Goal: Information Seeking & Learning: Learn about a topic

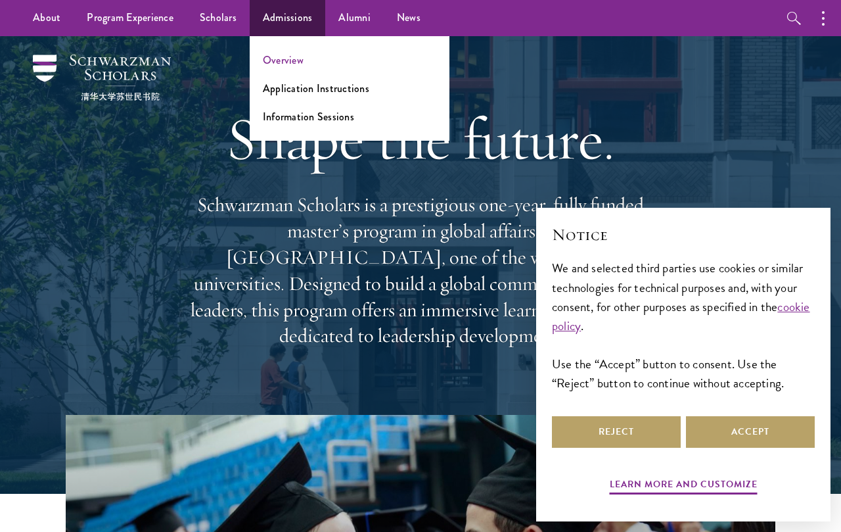
click at [292, 60] on link "Overview" at bounding box center [283, 60] width 41 height 15
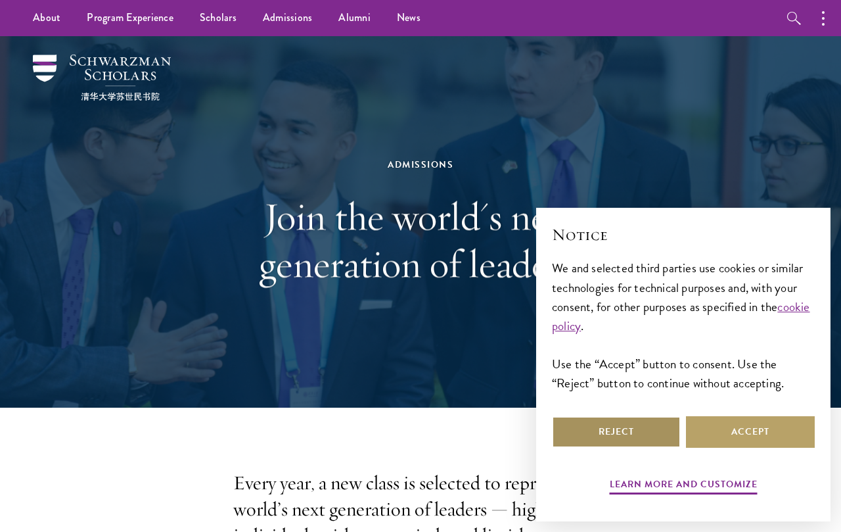
click at [655, 431] on button "Reject" at bounding box center [616, 432] width 129 height 32
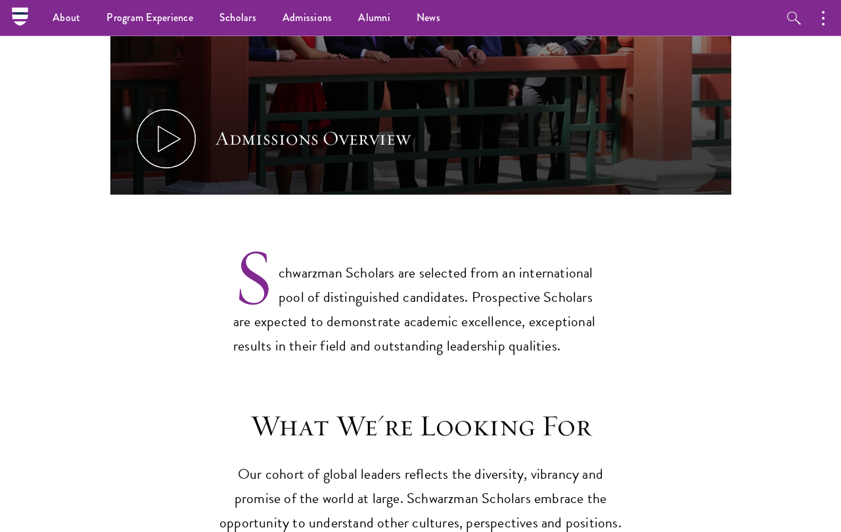
scroll to position [838, 0]
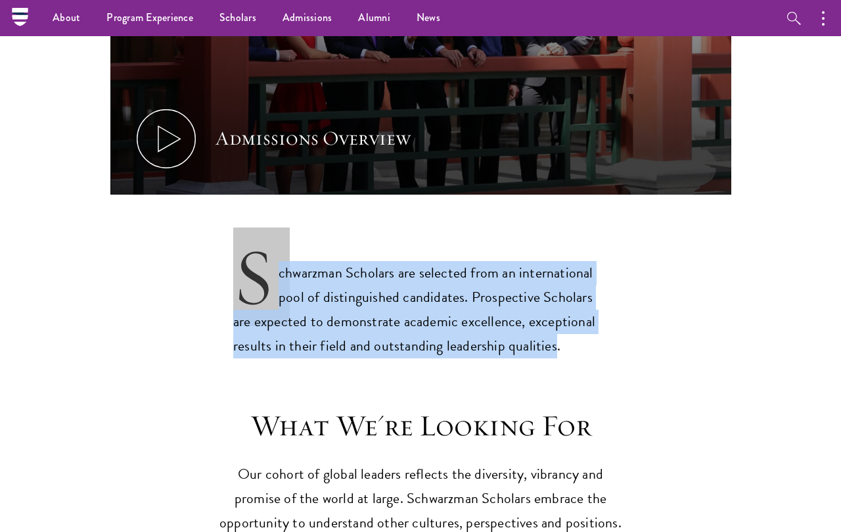
drag, startPoint x: 565, startPoint y: 317, endPoint x: 196, endPoint y: 233, distance: 378.1
click at [315, 248] on p "Schwarzman Scholars are selected from an international pool of distinguished ca…" at bounding box center [420, 298] width 375 height 119
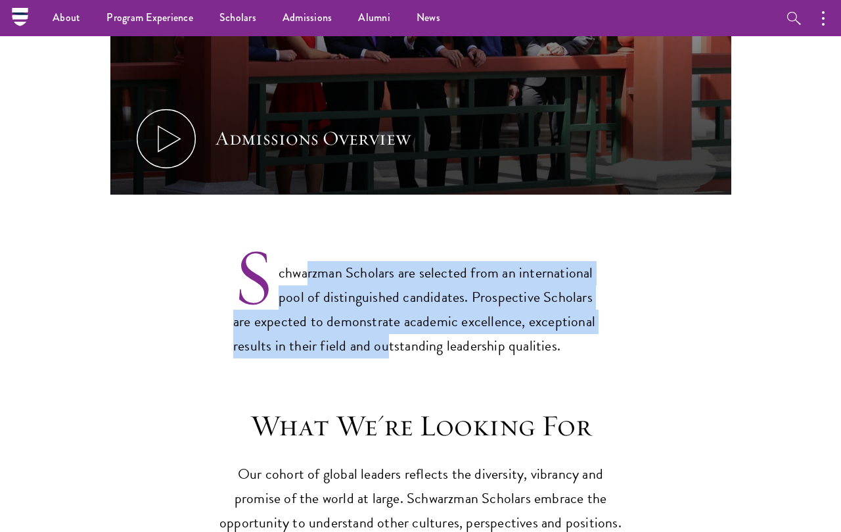
drag, startPoint x: 315, startPoint y: 244, endPoint x: 391, endPoint y: 319, distance: 107.4
click at [391, 319] on p "Schwarzman Scholars are selected from an international pool of distinguished ca…" at bounding box center [420, 298] width 375 height 119
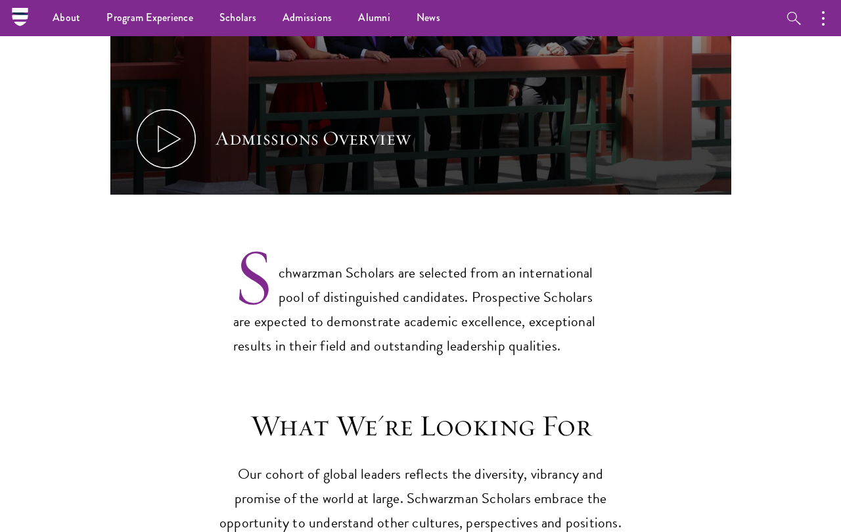
click at [531, 315] on p "Schwarzman Scholars are selected from an international pool of distinguished ca…" at bounding box center [420, 298] width 375 height 119
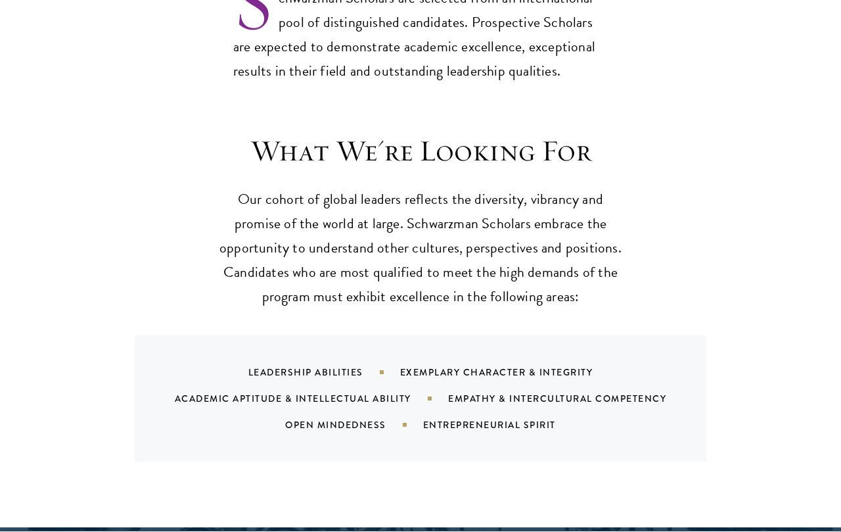
scroll to position [1212, 0]
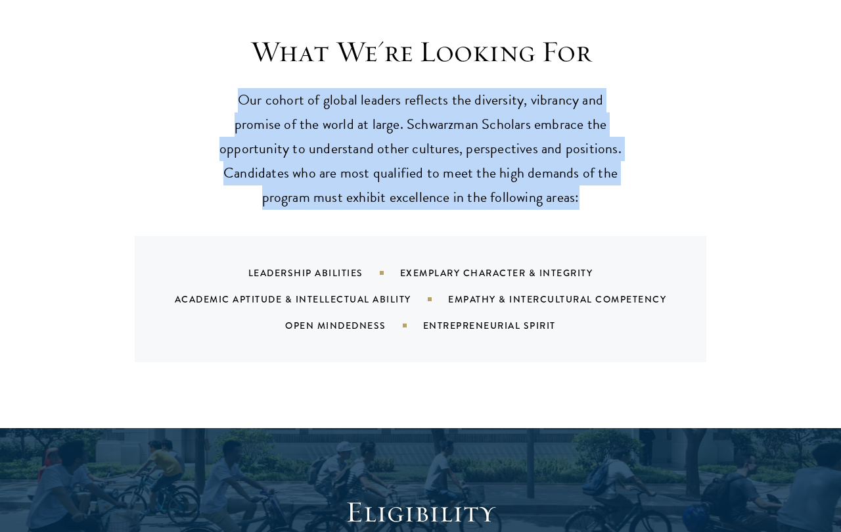
drag, startPoint x: 254, startPoint y: 51, endPoint x: 494, endPoint y: 179, distance: 272.4
click at [494, 179] on div "What We're Looking For Our cohort of global leaders reflects the diversity, vib…" at bounding box center [420, 198] width 621 height 329
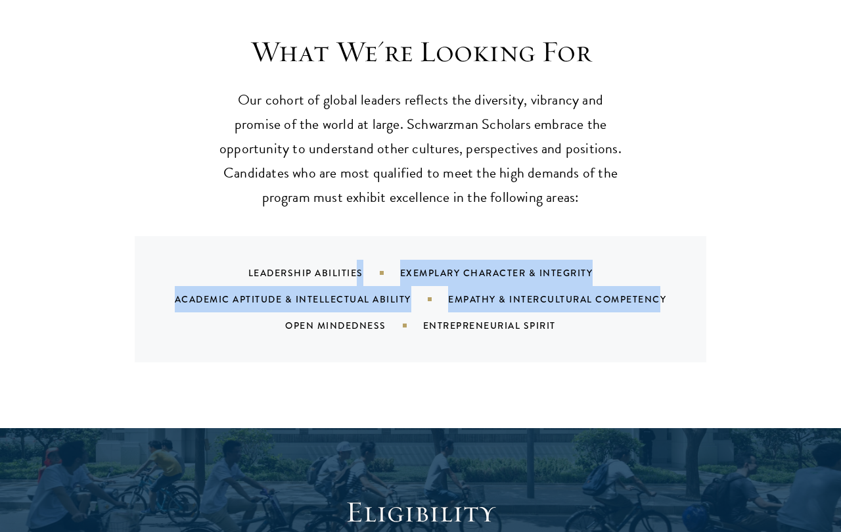
drag, startPoint x: 357, startPoint y: 229, endPoint x: 462, endPoint y: 285, distance: 119.1
click at [462, 285] on div "Leadership Abilities Exemplary Character & Integrity Academic Aptitude & Intell…" at bounding box center [437, 299] width 540 height 79
click at [462, 293] on div "Empathy & Intercultural Competency" at bounding box center [573, 299] width 251 height 13
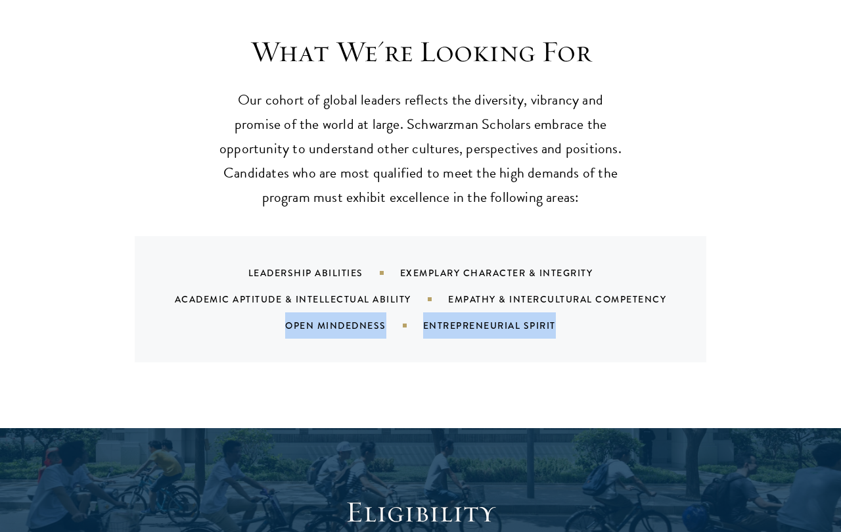
drag, startPoint x: 503, startPoint y: 293, endPoint x: 498, endPoint y: 336, distance: 43.7
click at [498, 336] on div "Leadership Abilities Exemplary Character & Integrity Academic Aptitude & Intell…" at bounding box center [421, 299] width 572 height 126
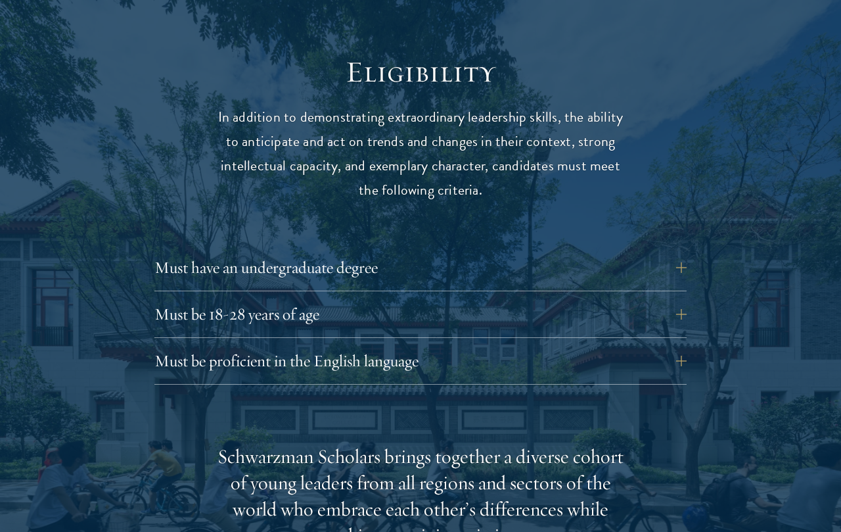
scroll to position [1652, 0]
click at [398, 306] on button "Must be 18-28 years of age" at bounding box center [430, 314] width 532 height 32
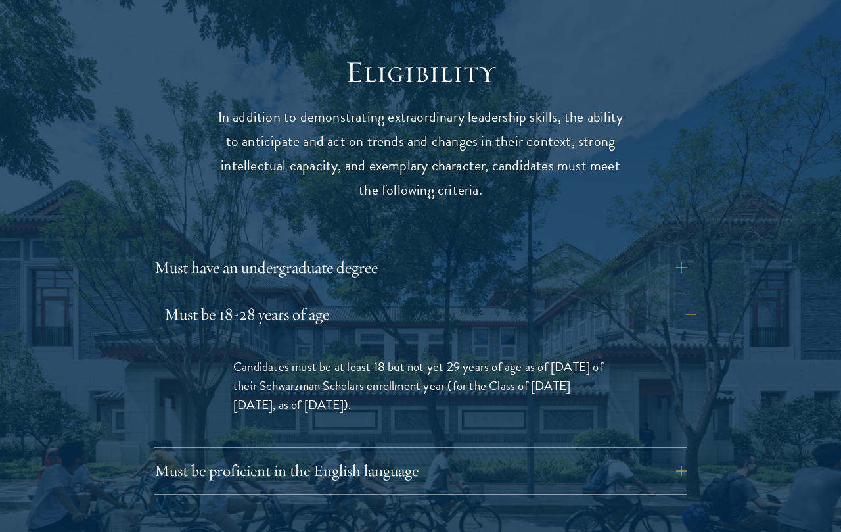
click at [398, 306] on button "Must be 18-28 years of age" at bounding box center [430, 314] width 532 height 32
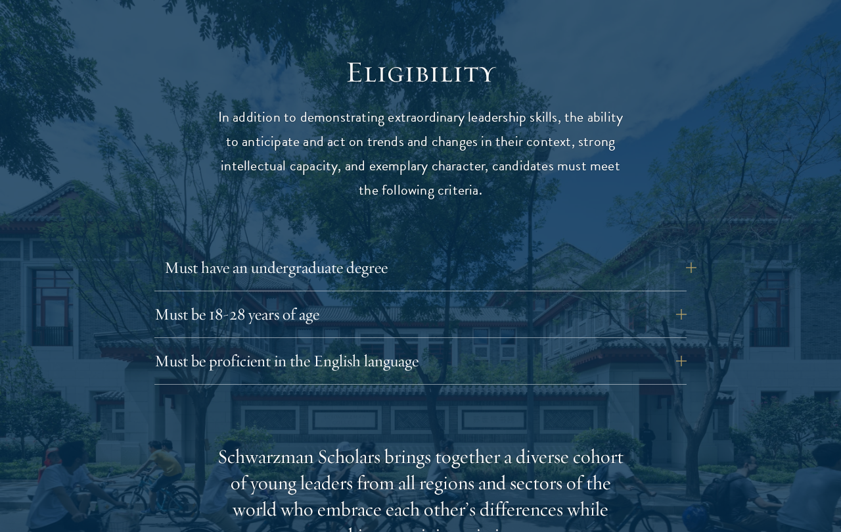
click at [417, 259] on button "Must have an undergraduate degree" at bounding box center [430, 268] width 532 height 32
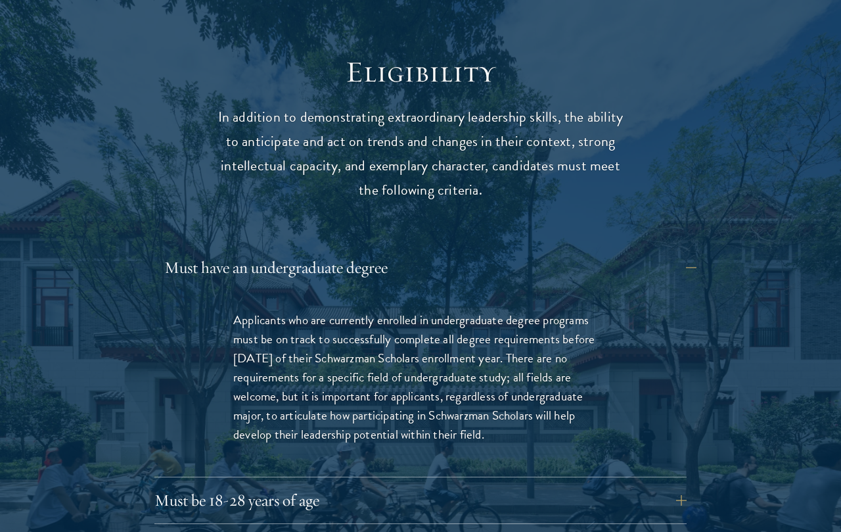
click at [417, 259] on button "Must have an undergraduate degree" at bounding box center [430, 268] width 532 height 32
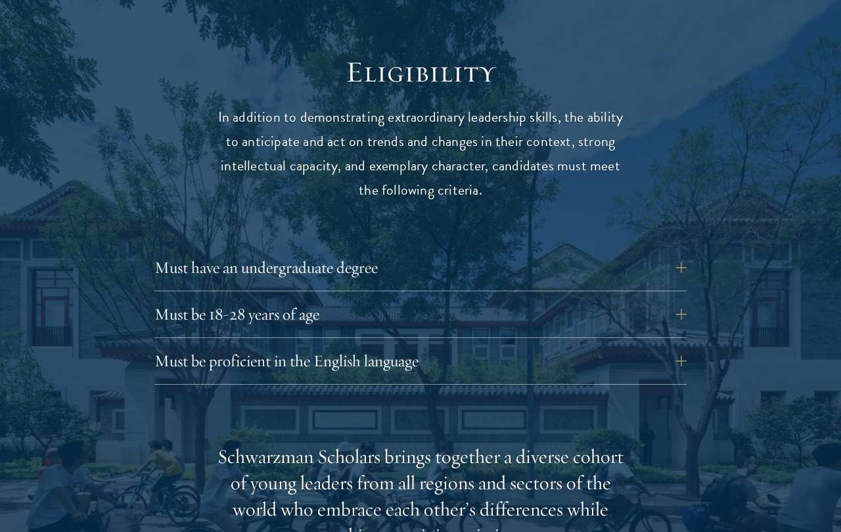
click at [393, 232] on div "Eligibility In addition to demonstrating extraordinary leadership skills, the a…" at bounding box center [420, 508] width 621 height 908
click at [372, 345] on button "Must be proficient in the English language" at bounding box center [430, 361] width 532 height 32
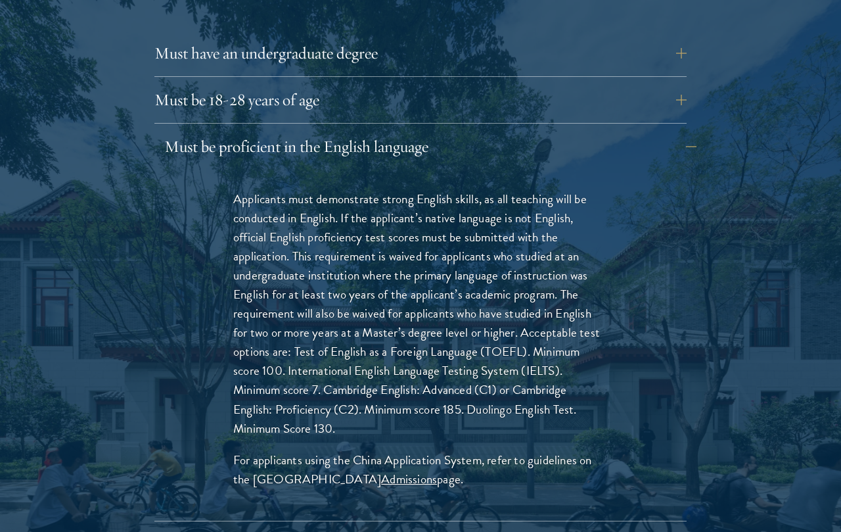
scroll to position [1868, 0]
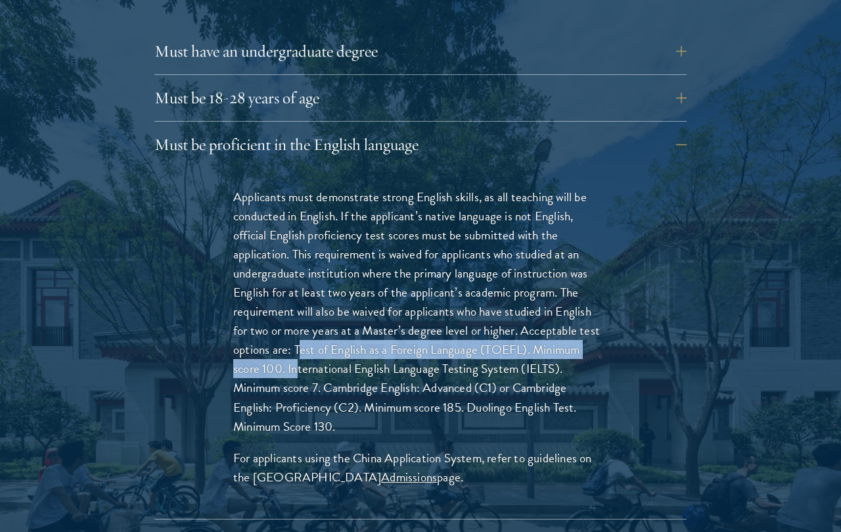
drag, startPoint x: 300, startPoint y: 348, endPoint x: 300, endPoint y: 335, distance: 13.1
click at [300, 335] on p "Applicants must demonstrate strong English skills, as all teaching will be cond…" at bounding box center [420, 311] width 375 height 248
click at [300, 337] on p "Applicants must demonstrate strong English skills, as all teaching will be cond…" at bounding box center [420, 311] width 375 height 248
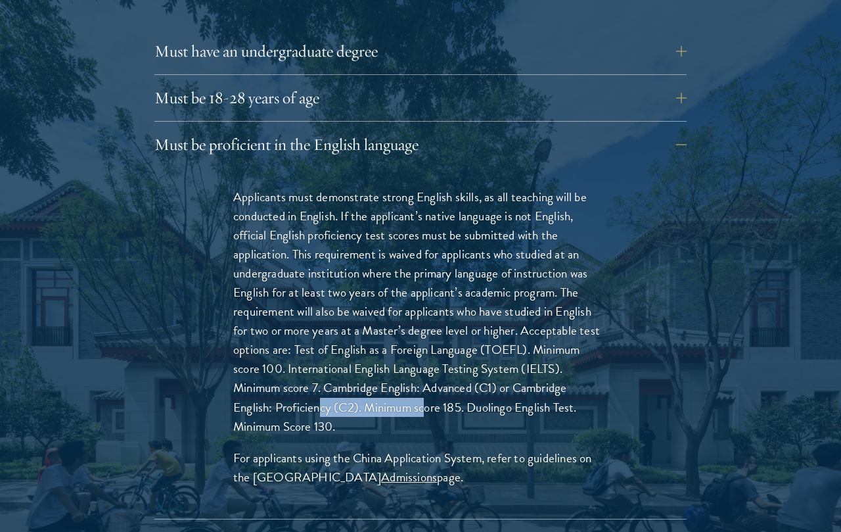
drag, startPoint x: 322, startPoint y: 391, endPoint x: 433, endPoint y: 391, distance: 110.4
click at [433, 391] on p "Applicants must demonstrate strong English skills, as all teaching will be cond…" at bounding box center [420, 311] width 375 height 248
click at [433, 394] on p "Applicants must demonstrate strong English skills, as all teaching will be cond…" at bounding box center [420, 311] width 375 height 248
click at [612, 129] on button "Must be proficient in the English language" at bounding box center [430, 145] width 532 height 32
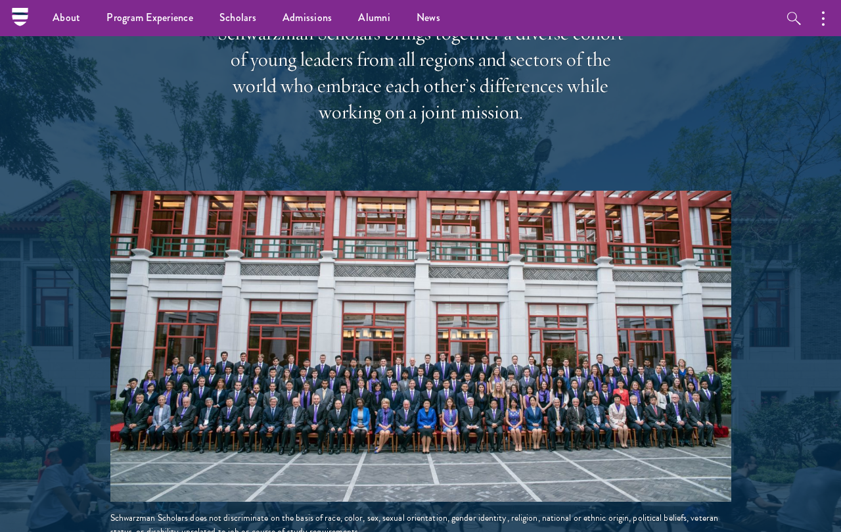
scroll to position [2075, 0]
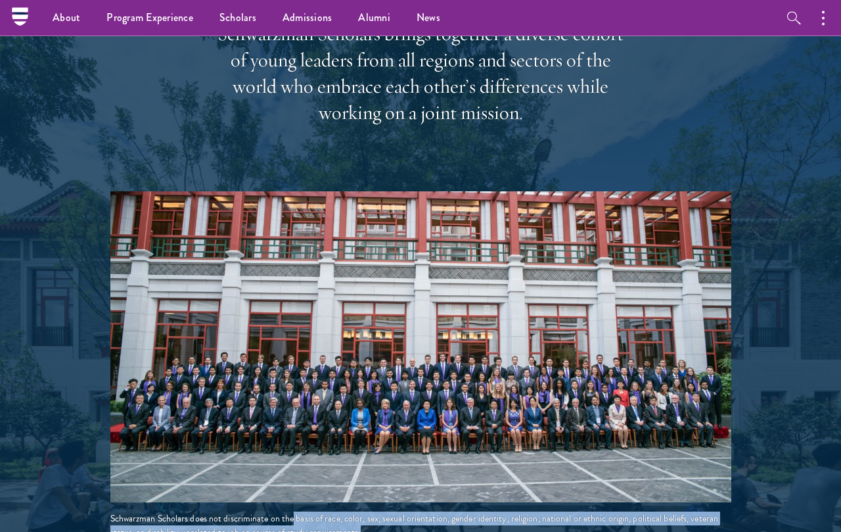
drag, startPoint x: 293, startPoint y: 509, endPoint x: 397, endPoint y: 522, distance: 105.3
click at [397, 522] on div "Schwarzman Scholars does not discriminate on the basis of race, color, sex, sex…" at bounding box center [420, 525] width 621 height 28
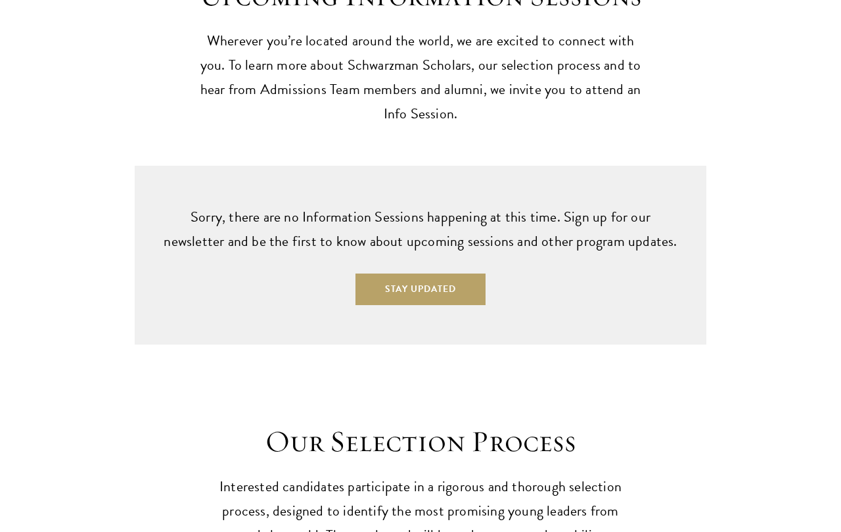
scroll to position [3201, 0]
click at [463, 124] on p "Wherever you’re located around the world, we are excited to connect with you. T…" at bounding box center [421, 76] width 454 height 97
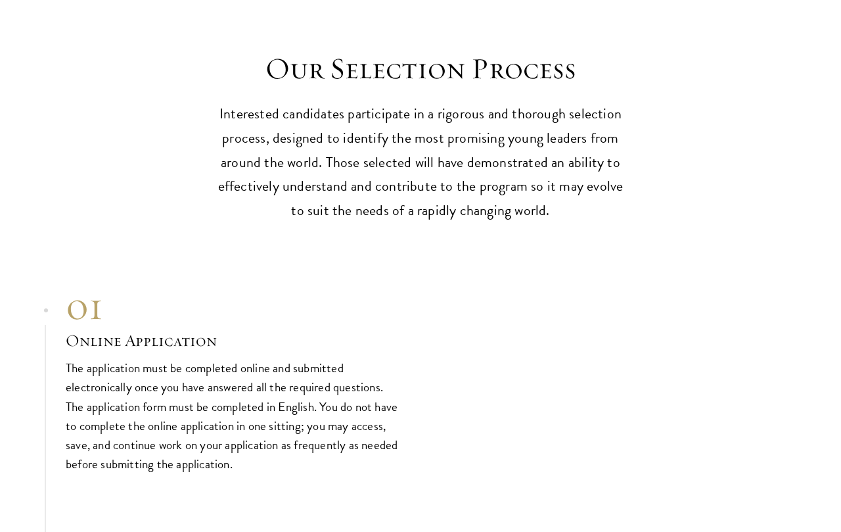
scroll to position [3758, 0]
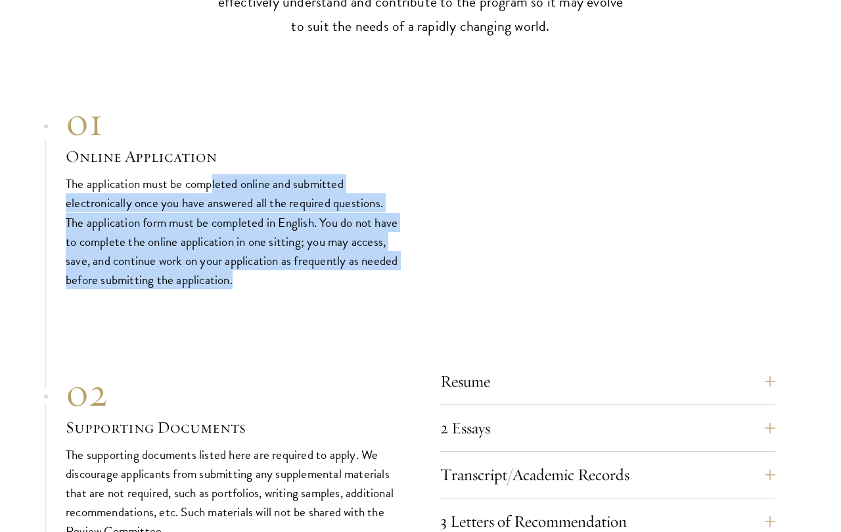
drag, startPoint x: 298, startPoint y: 293, endPoint x: 213, endPoint y: 203, distance: 123.2
click at [213, 203] on p "The application must be completed online and submitted electronically once you …" at bounding box center [233, 231] width 335 height 114
click at [213, 200] on p "The application must be completed online and submitted electronically once you …" at bounding box center [233, 231] width 335 height 114
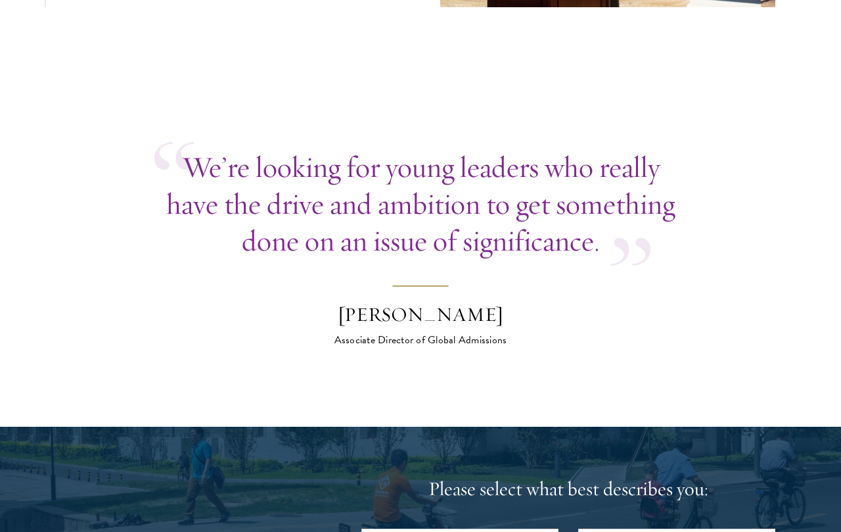
scroll to position [4663, 0]
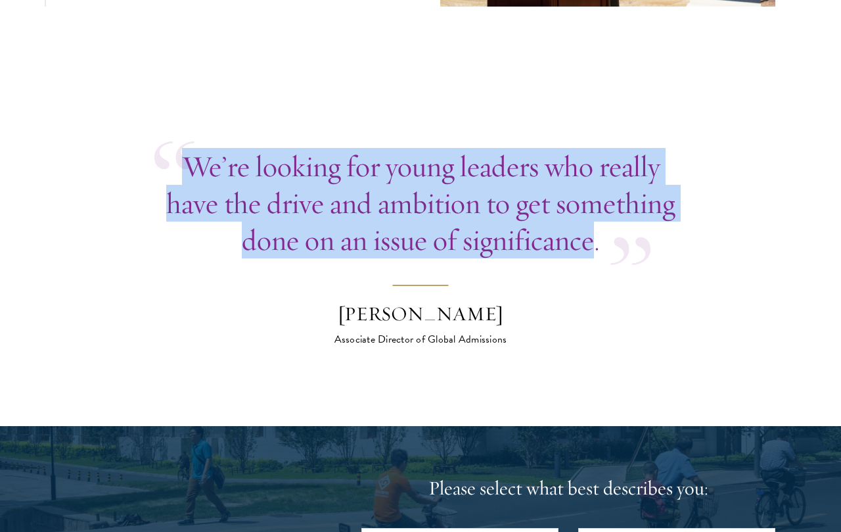
drag, startPoint x: 592, startPoint y: 273, endPoint x: 158, endPoint y: 149, distance: 451.1
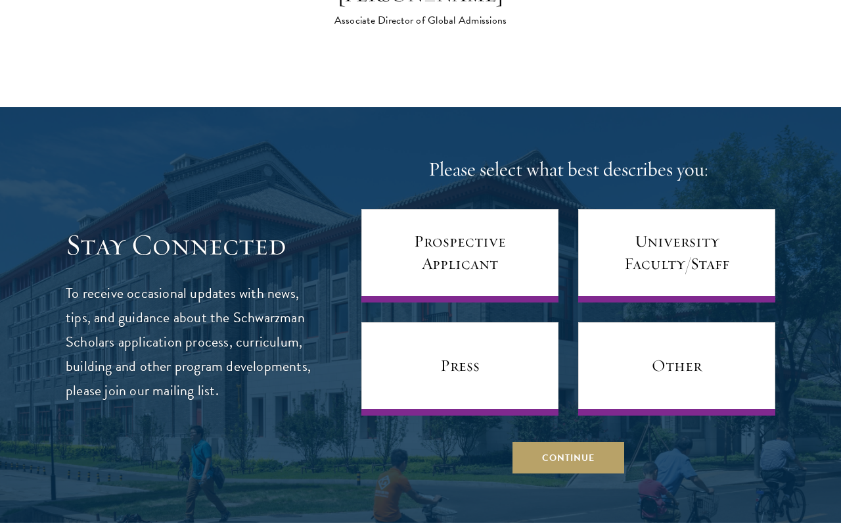
scroll to position [5120, 0]
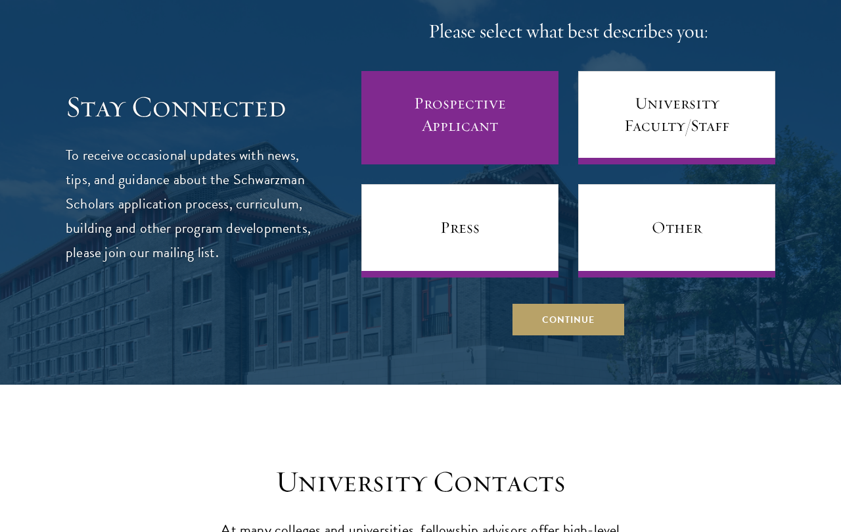
click at [481, 160] on link "Prospective Applicant" at bounding box center [460, 117] width 197 height 93
click at [506, 138] on link "Prospective Applicant" at bounding box center [460, 117] width 197 height 93
click at [553, 139] on link "Prospective Applicant" at bounding box center [460, 117] width 197 height 93
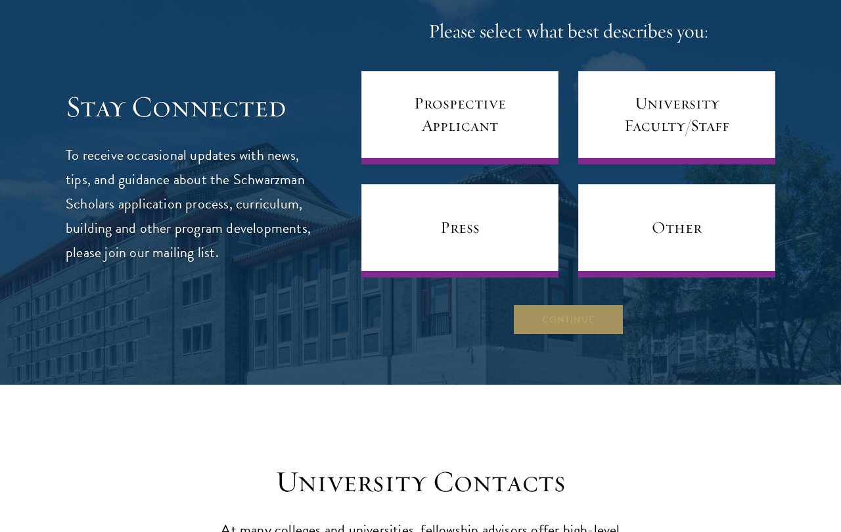
click at [577, 335] on button "Continue" at bounding box center [569, 320] width 112 height 32
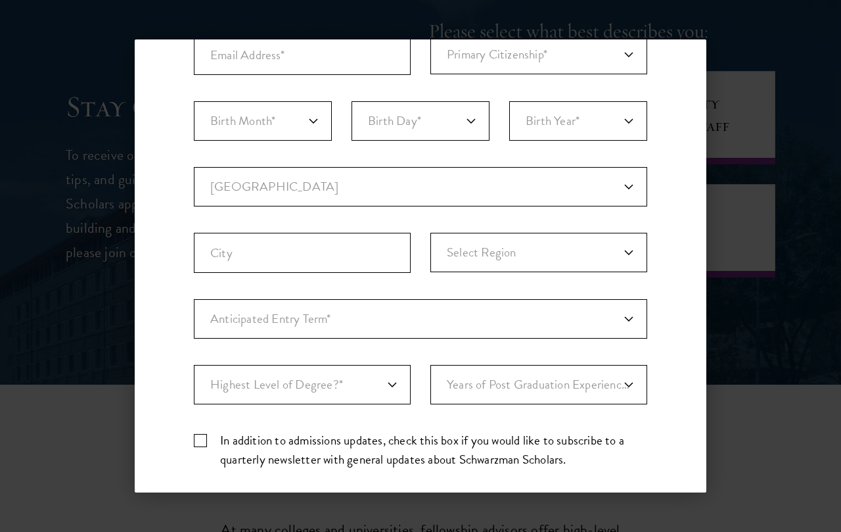
scroll to position [240, 0]
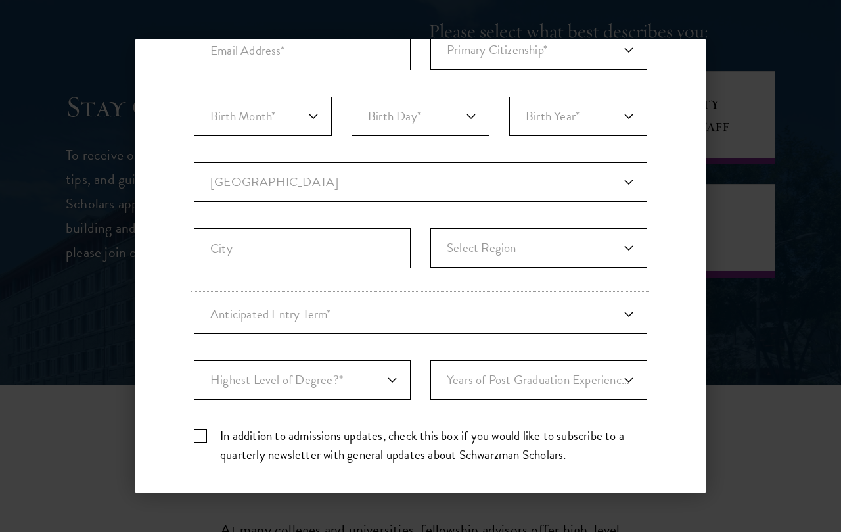
click at [567, 306] on select "Anticipated Entry Term* August 2026 (Application opens April 2025) Just Explori…" at bounding box center [421, 314] width 454 height 39
click at [554, 327] on select "Anticipated Entry Term* August 2026 (Application opens April 2025) Just Explori…" at bounding box center [421, 314] width 454 height 39
select select "e64b8ab3-eabb-4867-96d5-7e6b4840665f"
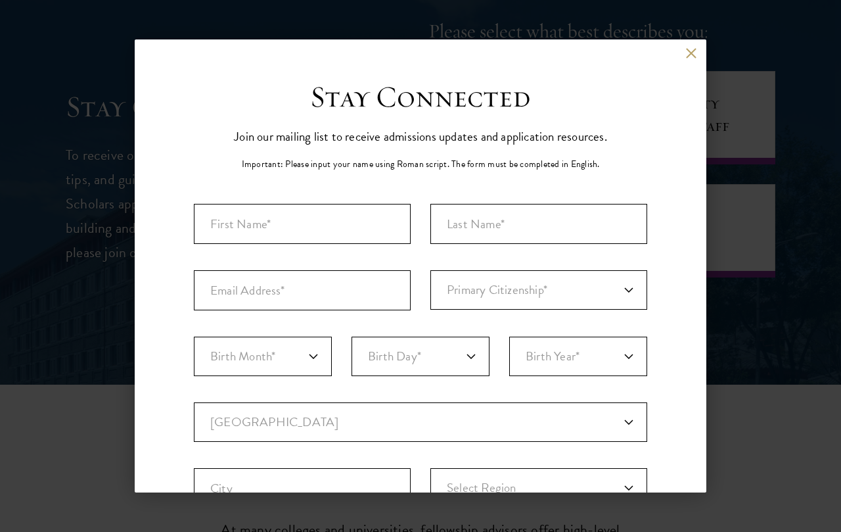
scroll to position [0, 0]
click at [688, 54] on button at bounding box center [691, 52] width 11 height 11
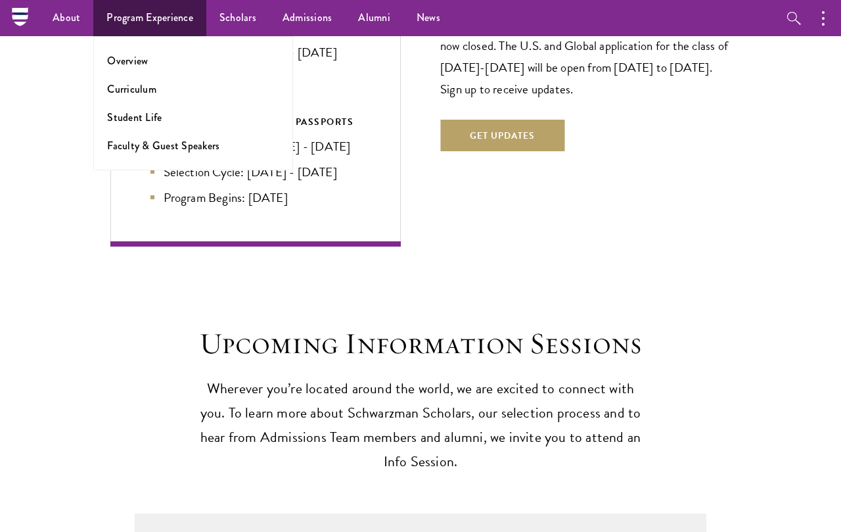
scroll to position [2853, 0]
click at [135, 22] on link "Program Experience" at bounding box center [149, 18] width 113 height 36
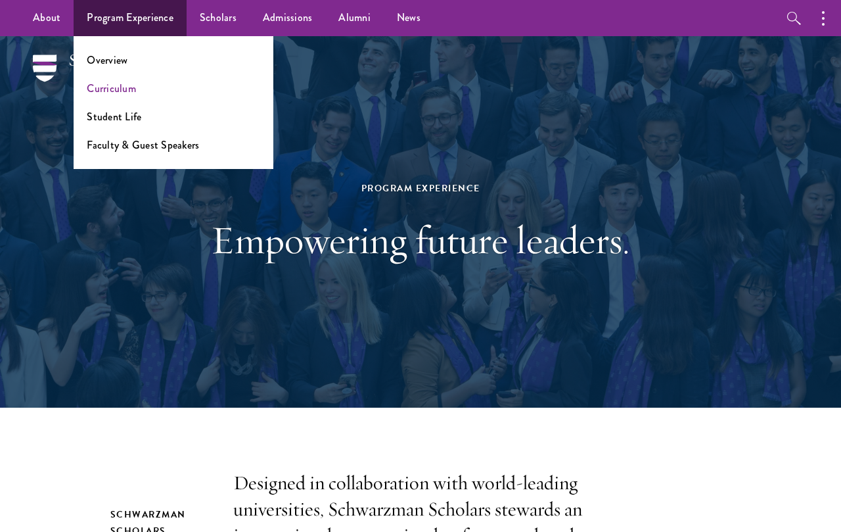
click at [130, 96] on link "Curriculum" at bounding box center [111, 88] width 49 height 15
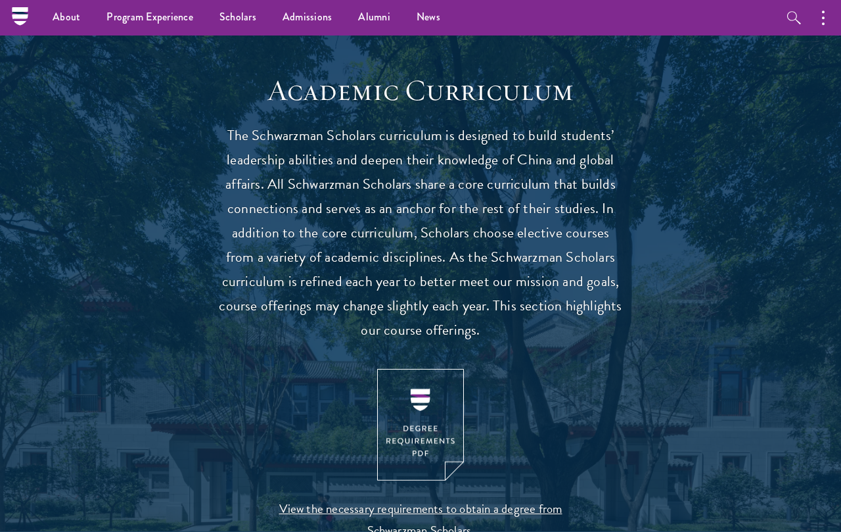
scroll to position [1099, 0]
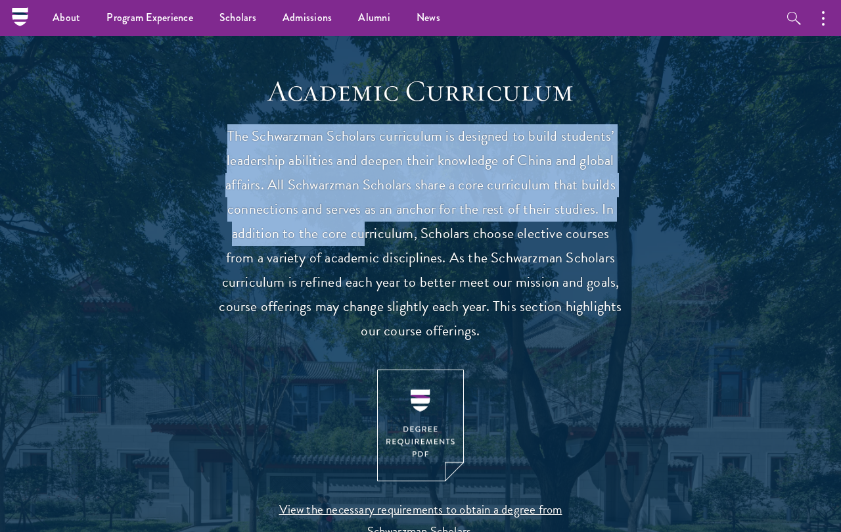
drag, startPoint x: 217, startPoint y: 108, endPoint x: 352, endPoint y: 233, distance: 184.2
click at [352, 233] on header "Academic Curriculum The Schwarzman Scholars curriculum is designed to build stu…" at bounding box center [421, 327] width 408 height 509
click at [352, 227] on p "The Schwarzman Scholars curriculum is designed to build students’ leadership ab…" at bounding box center [421, 233] width 408 height 219
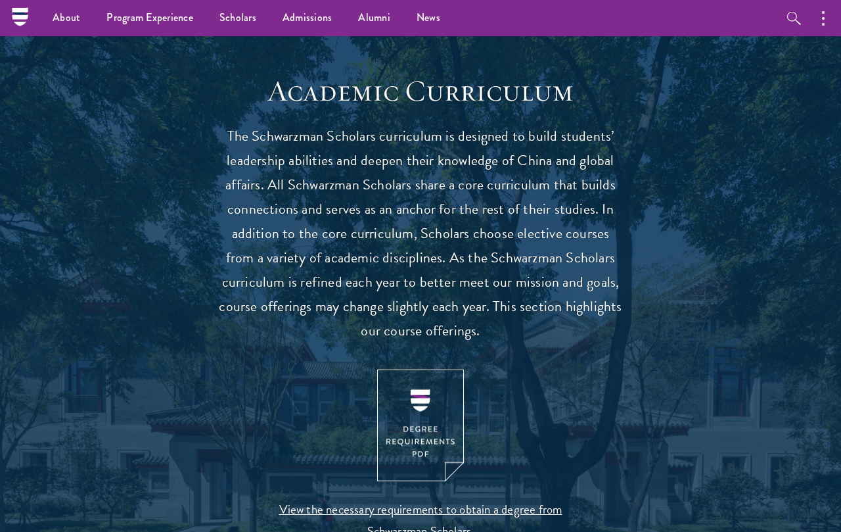
click at [438, 437] on img at bounding box center [420, 425] width 87 height 112
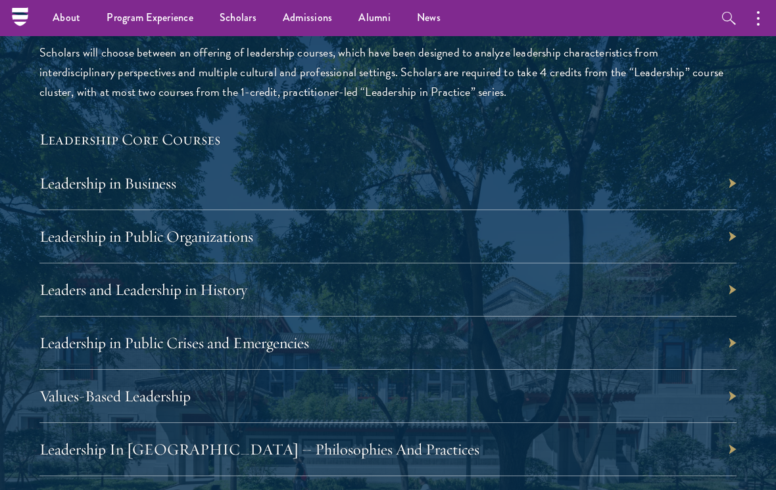
scroll to position [2125, 0]
click at [713, 201] on div "Leadership in Business" at bounding box center [387, 184] width 697 height 53
click at [720, 199] on div "Leadership in Business" at bounding box center [387, 184] width 697 height 53
click at [729, 187] on div "Leadership in Business" at bounding box center [387, 184] width 697 height 53
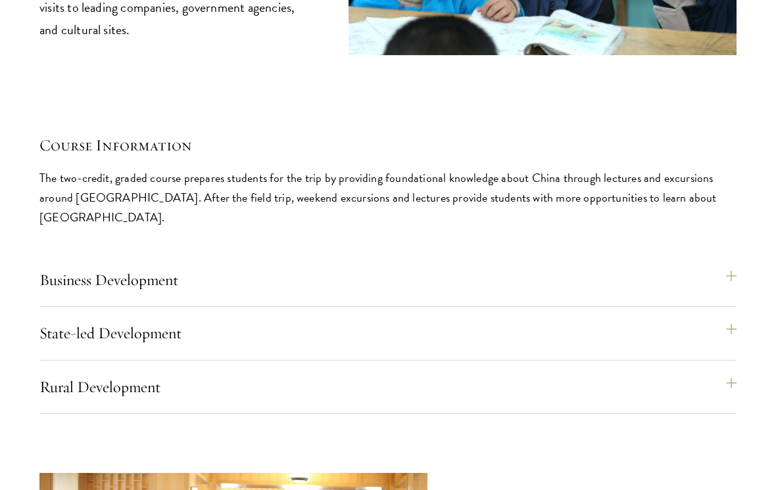
scroll to position [5582, 0]
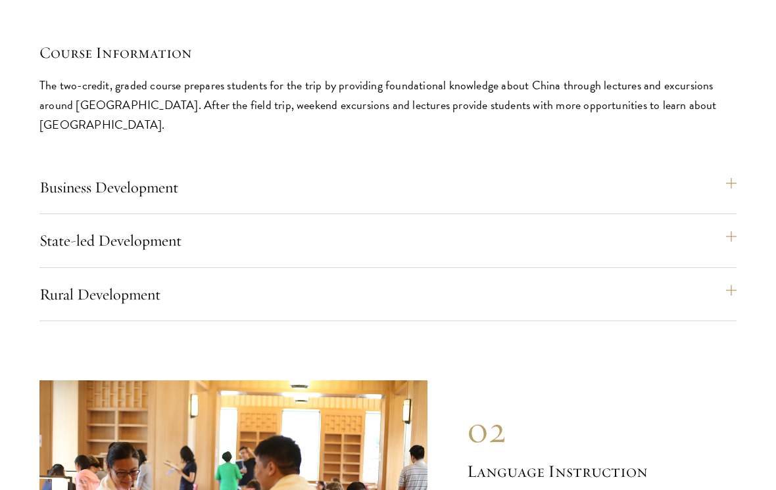
click at [720, 237] on div "State-led Development State-led Development trips enable students to understand…" at bounding box center [387, 246] width 697 height 43
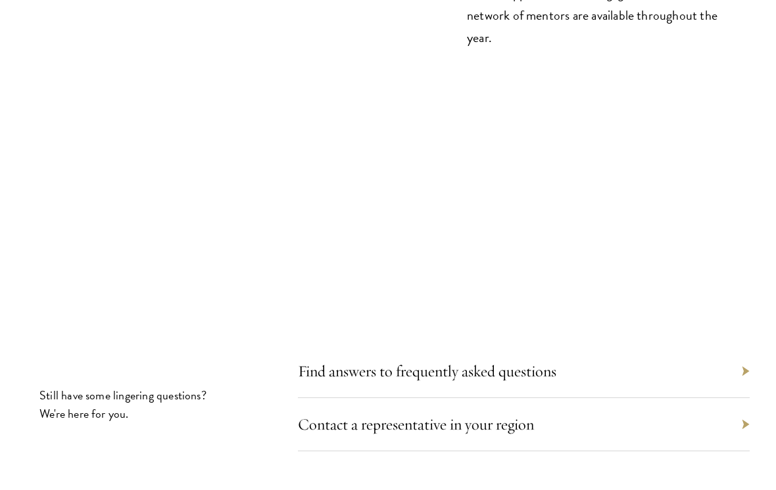
scroll to position [7139, 0]
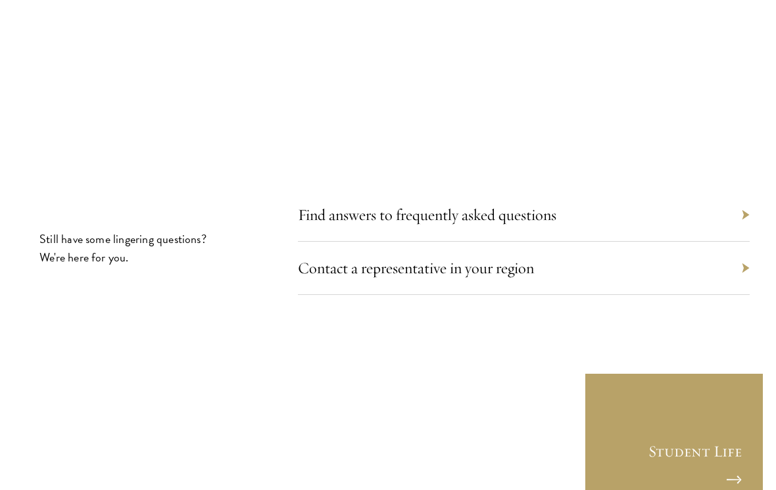
click at [751, 224] on section "Still have some lingering questions? We're here for you. Find answers to freque…" at bounding box center [388, 324] width 776 height 245
click at [748, 243] on div "Contact a representative in your region" at bounding box center [524, 269] width 452 height 53
click at [752, 206] on section "Still have some lingering questions? We're here for you. Find answers to freque…" at bounding box center [388, 324] width 776 height 245
click at [713, 243] on div "Contact a representative in your region" at bounding box center [524, 269] width 452 height 53
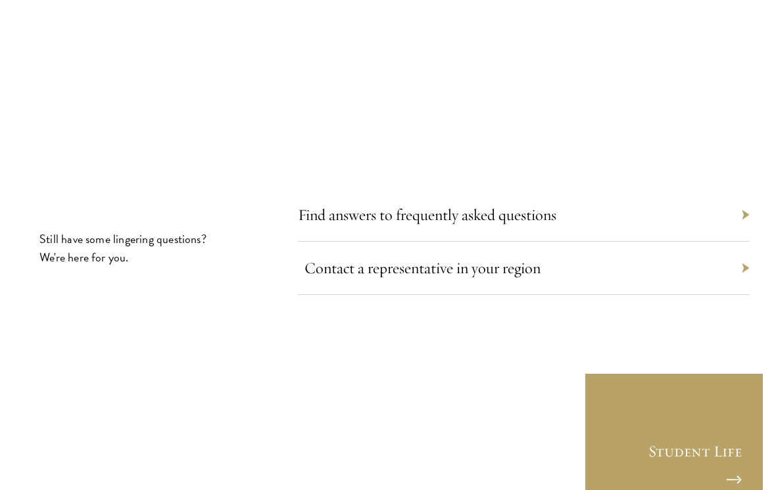
click at [453, 258] on link "Contact a representative in your region" at bounding box center [422, 268] width 236 height 20
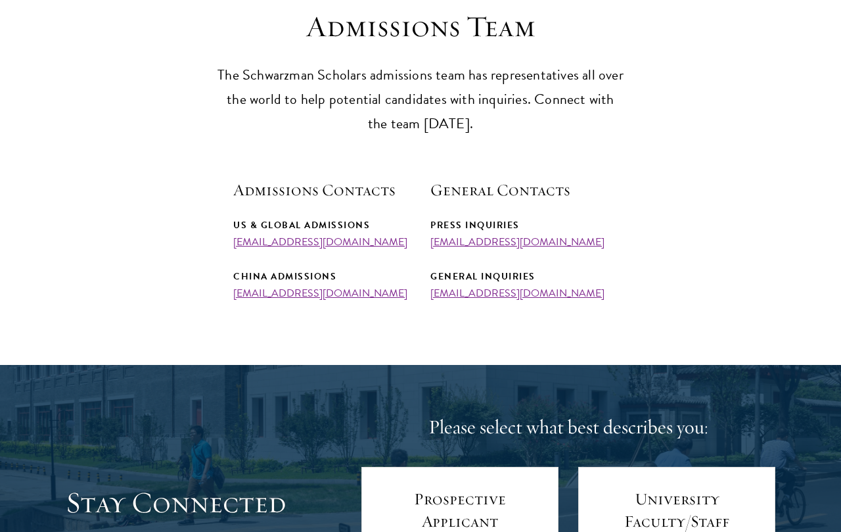
scroll to position [381, 0]
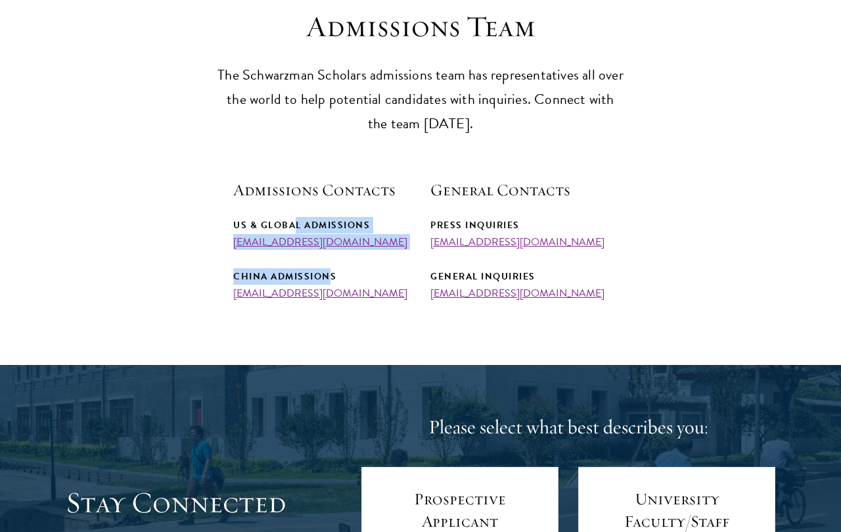
drag, startPoint x: 294, startPoint y: 215, endPoint x: 335, endPoint y: 278, distance: 75.5
click at [335, 278] on div "US & Global Admissions admissions@schwarzmanscholars.org China Admissions admis…" at bounding box center [321, 258] width 177 height 82
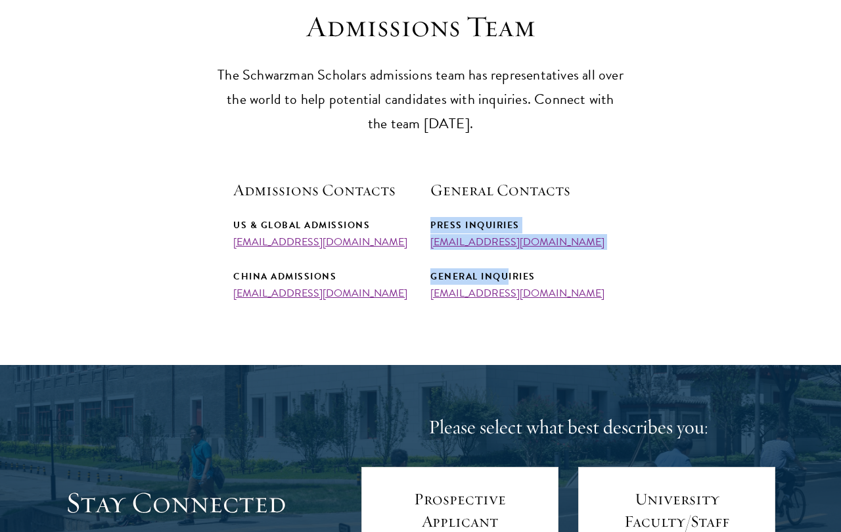
drag, startPoint x: 511, startPoint y: 268, endPoint x: 449, endPoint y: 204, distance: 89.7
click at [449, 204] on div "General Contacts Press Inquiries pressroom@schwarzmanscholars.org General Inqui…" at bounding box center [519, 239] width 177 height 120
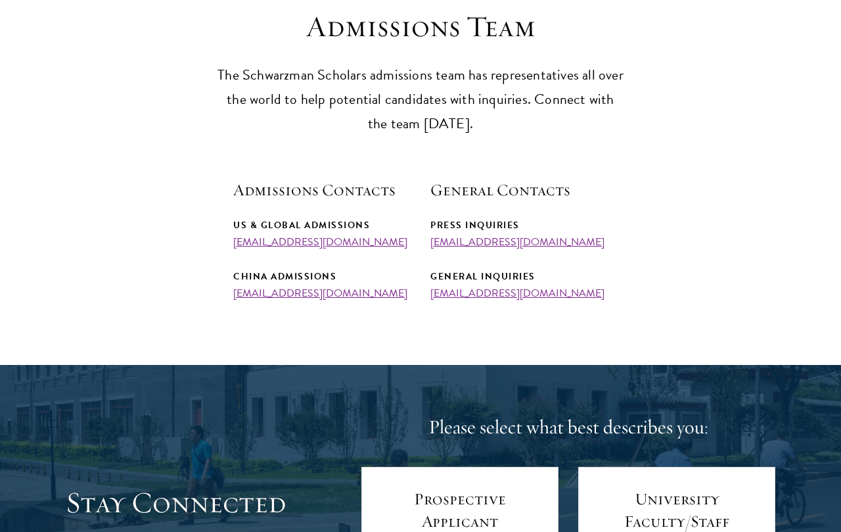
click at [450, 196] on h5 "General Contacts" at bounding box center [519, 190] width 177 height 22
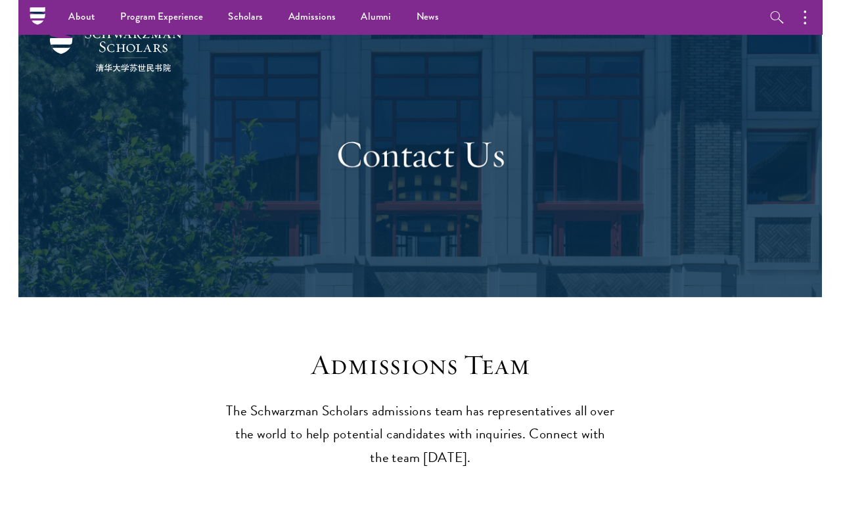
scroll to position [0, 0]
